Goal: Task Accomplishment & Management: Use online tool/utility

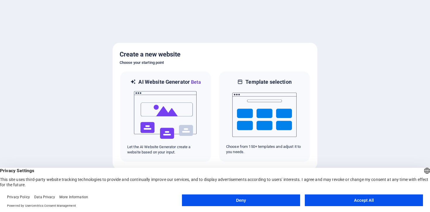
click at [295, 197] on button "Deny" at bounding box center [241, 200] width 118 height 12
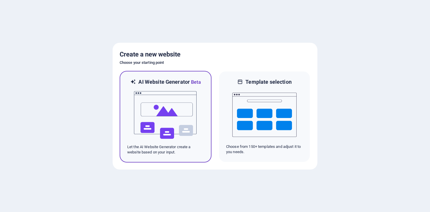
click at [164, 110] on img at bounding box center [165, 115] width 64 height 59
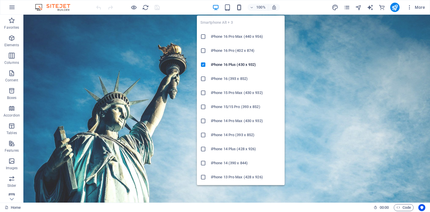
click at [243, 10] on span "button" at bounding box center [239, 7] width 7 height 7
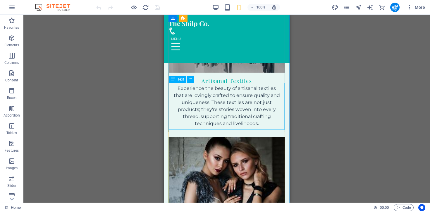
scroll to position [1144, 0]
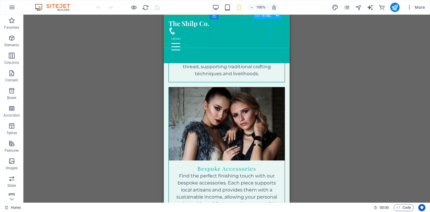
click at [275, 35] on div at bounding box center [227, 47] width 117 height 24
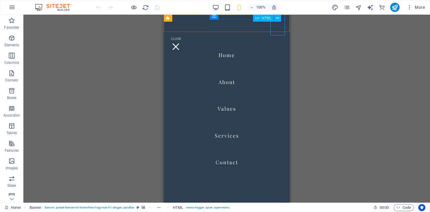
click at [183, 35] on div at bounding box center [176, 47] width 15 height 24
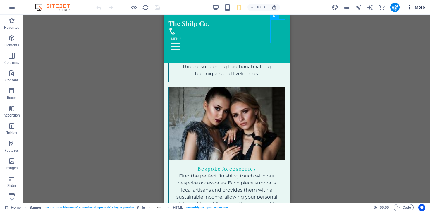
click at [411, 7] on icon "button" at bounding box center [410, 7] width 6 height 6
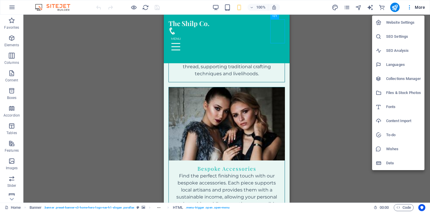
click at [10, 77] on div at bounding box center [215, 106] width 430 height 212
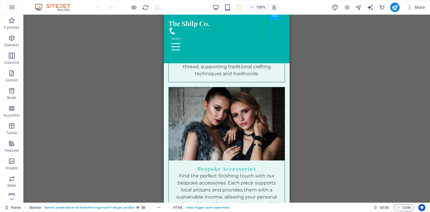
click at [10, 77] on span "Content" at bounding box center [11, 77] width 23 height 14
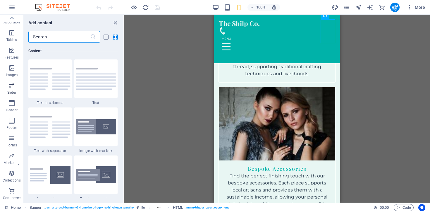
scroll to position [0, 0]
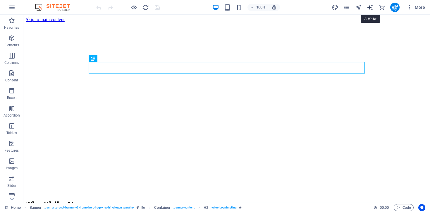
click at [371, 8] on icon "text_generator" at bounding box center [370, 7] width 7 height 7
select select "English"
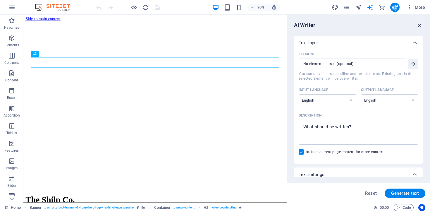
click at [418, 23] on icon "button" at bounding box center [420, 25] width 6 height 6
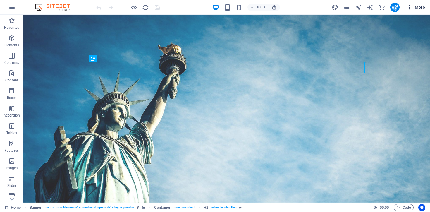
click at [408, 7] on icon "button" at bounding box center [410, 7] width 6 height 6
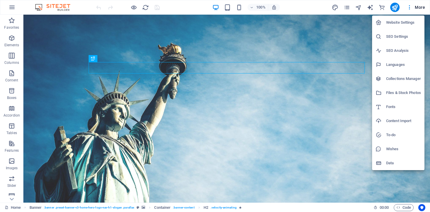
click at [417, 7] on div at bounding box center [215, 106] width 430 height 212
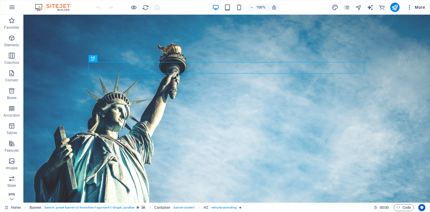
click at [418, 8] on span "More" at bounding box center [416, 7] width 18 height 6
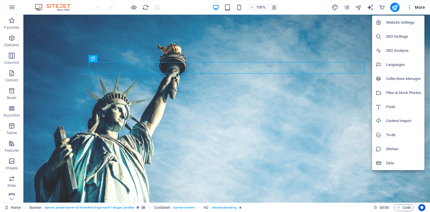
click at [260, 148] on div at bounding box center [215, 106] width 430 height 212
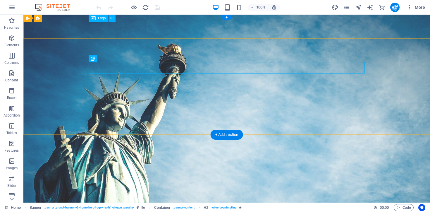
click at [112, 190] on div "The Shilp Co." at bounding box center [227, 195] width 276 height 11
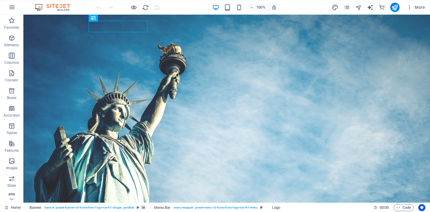
click at [50, 8] on img at bounding box center [56, 7] width 44 height 7
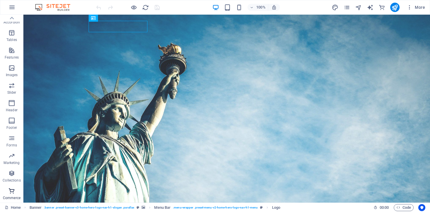
click at [9, 196] on p "Commerce" at bounding box center [12, 198] width 18 height 5
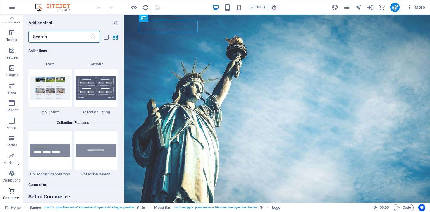
scroll to position [5642, 0]
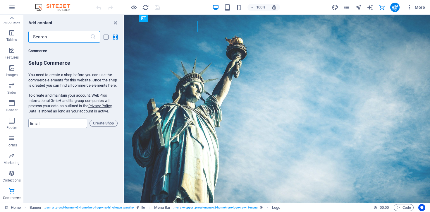
click at [53, 128] on input "email" at bounding box center [57, 123] width 59 height 9
type input "[EMAIL_ADDRESS][DOMAIN_NAME]"
click at [101, 127] on span "Create Shop" at bounding box center [103, 123] width 23 height 7
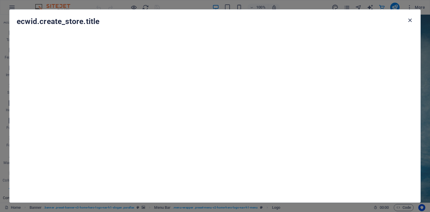
click at [409, 19] on icon "button" at bounding box center [410, 20] width 7 height 7
